Goal: Communication & Community: Answer question/provide support

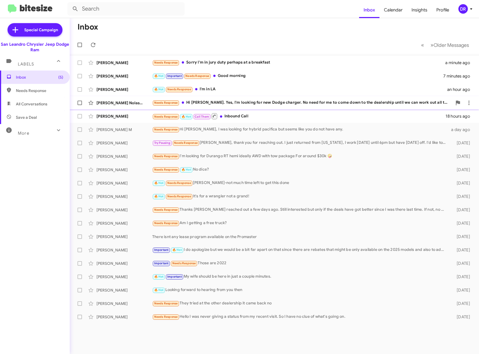
click at [281, 103] on div "Needs Response Hi [PERSON_NAME]. Yes, I'm looking for new Dodge charger. No nee…" at bounding box center [302, 103] width 300 height 6
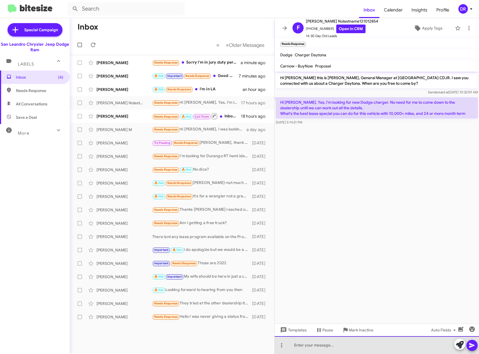
click at [321, 344] on div at bounding box center [377, 345] width 204 height 18
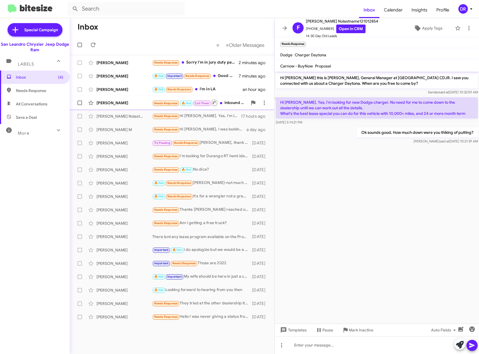
click at [234, 103] on div "Needs Response 🔥 Hot Call Them Inbound Call" at bounding box center [199, 102] width 95 height 7
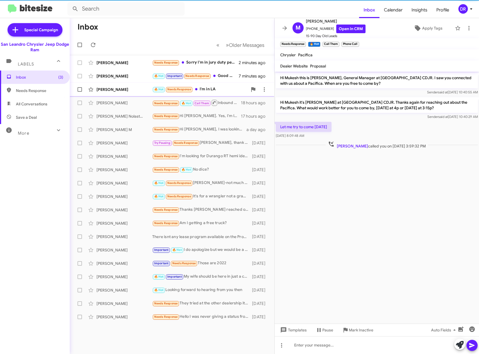
click at [230, 90] on div "🔥 Hot Needs Response I'm in LA" at bounding box center [199, 89] width 95 height 6
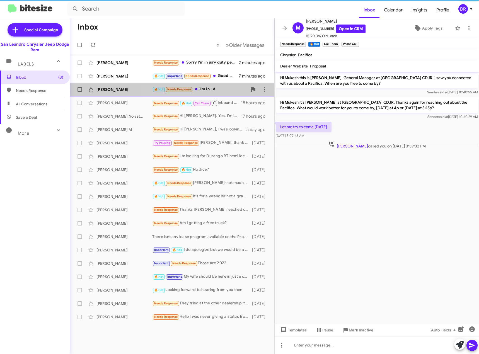
scroll to position [161, 0]
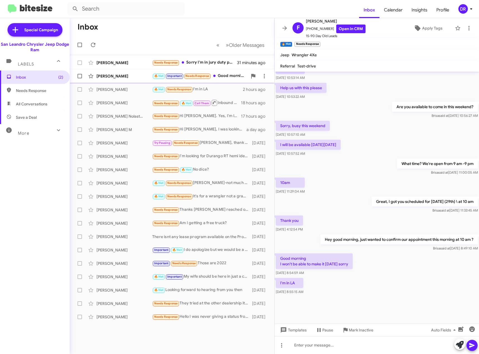
click at [227, 74] on div "🔥 Hot Important Needs Response Good morning" at bounding box center [199, 76] width 95 height 6
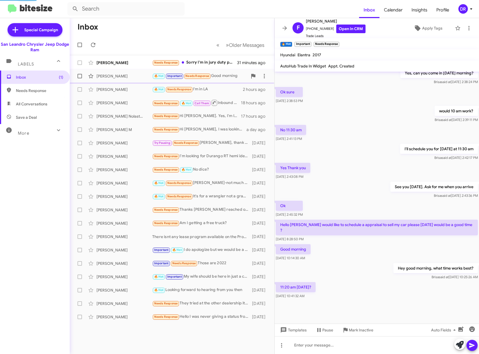
scroll to position [100, 0]
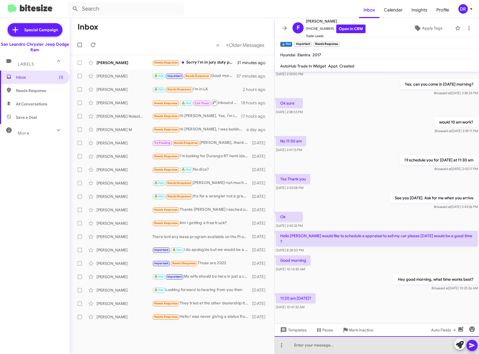
click at [321, 342] on div at bounding box center [377, 345] width 204 height 18
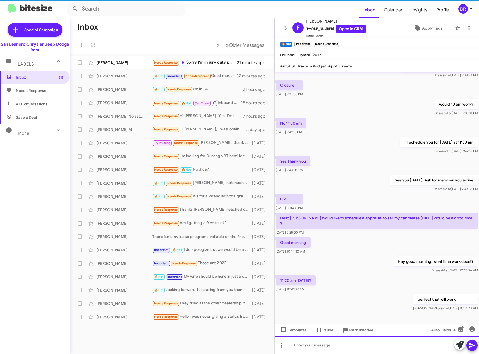
scroll to position [120, 0]
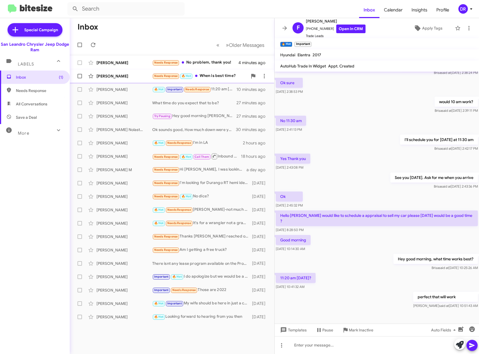
click at [229, 77] on div "Needs Response 🔥 Hot When is best time?" at bounding box center [199, 76] width 95 height 6
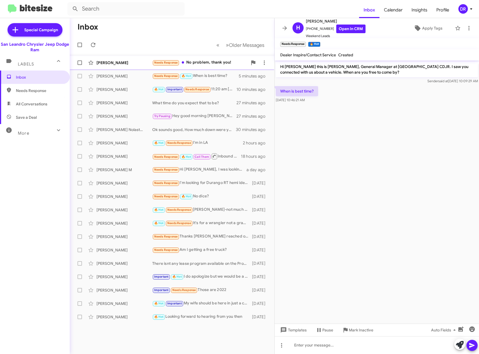
click at [209, 65] on div "Needs Response No problem, thank you!" at bounding box center [199, 62] width 95 height 6
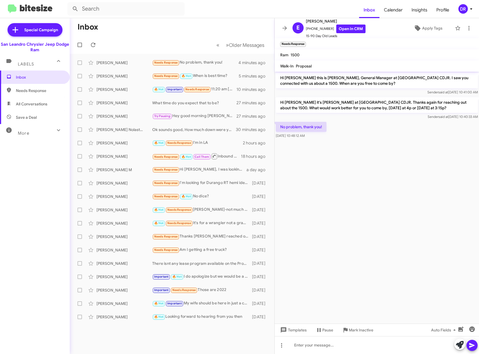
click at [328, 110] on p "Hi [PERSON_NAME] it's [PERSON_NAME] at [GEOGRAPHIC_DATA] CDJR. Thanks again for…" at bounding box center [377, 105] width 202 height 16
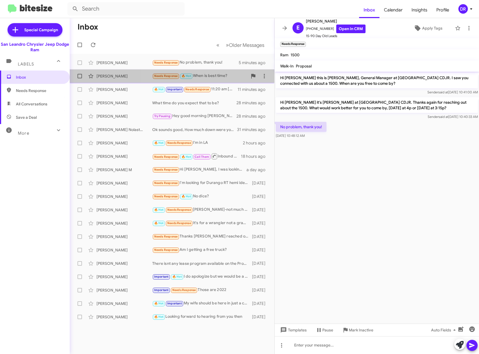
click at [218, 74] on div "Needs Response 🔥 Hot When is best time?" at bounding box center [199, 76] width 95 height 6
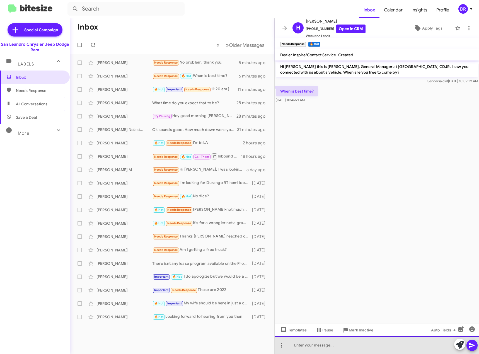
click at [374, 343] on div at bounding box center [377, 345] width 204 height 18
